Goal: Find specific page/section: Find specific page/section

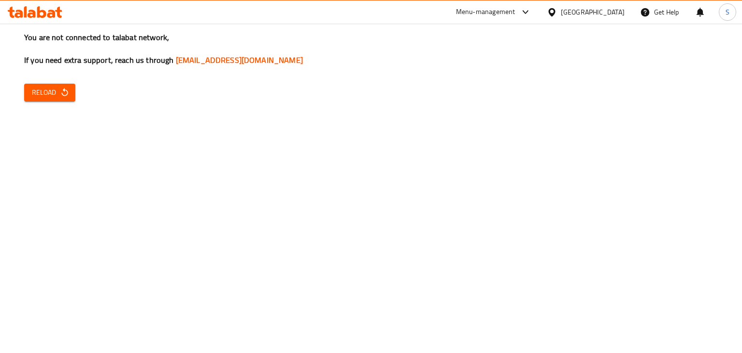
click at [531, 10] on icon at bounding box center [526, 12] width 12 height 12
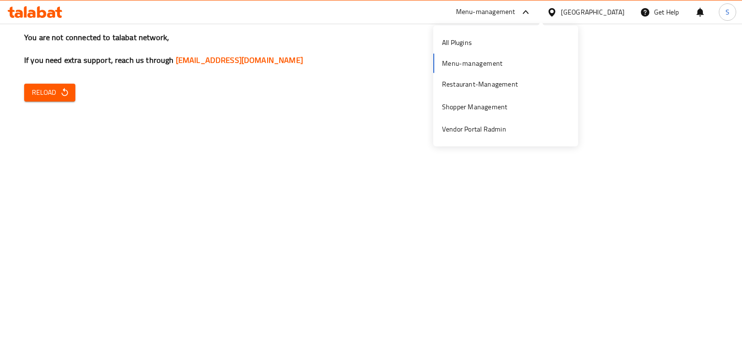
click at [508, 64] on div "All Plugins Menu-management Restaurant-Management Shopper Management Vendor Por…" at bounding box center [505, 85] width 145 height 109
click at [471, 64] on div "All Plugins Menu-management Restaurant-Management Shopper Management Vendor Por…" at bounding box center [505, 85] width 145 height 109
click at [51, 89] on span "Reload" at bounding box center [50, 92] width 36 height 12
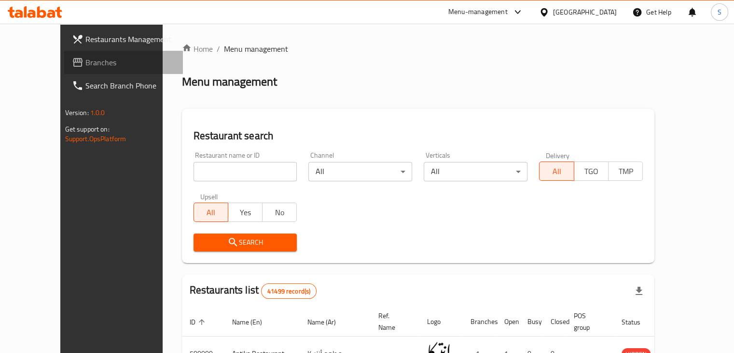
click at [85, 62] on span "Branches" at bounding box center [130, 62] width 90 height 12
